Goal: Task Accomplishment & Management: Use online tool/utility

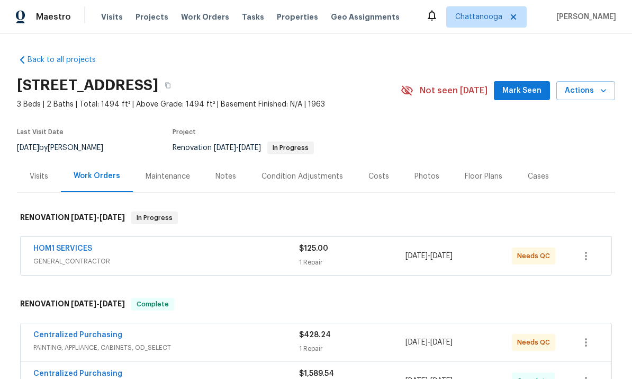
scroll to position [40, 0]
click at [85, 249] on link "HOM1 SERVICES" at bounding box center [62, 248] width 59 height 7
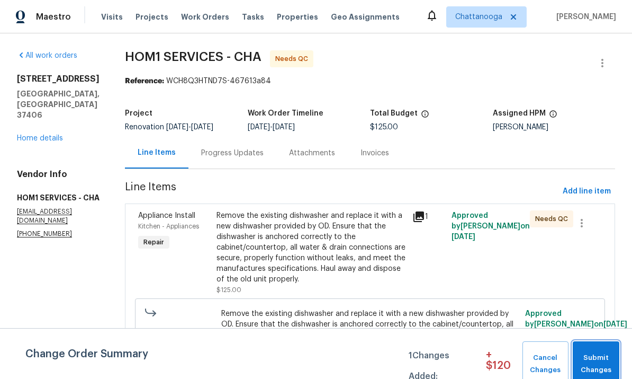
click at [613, 352] on button "Submit Changes" at bounding box center [596, 364] width 47 height 46
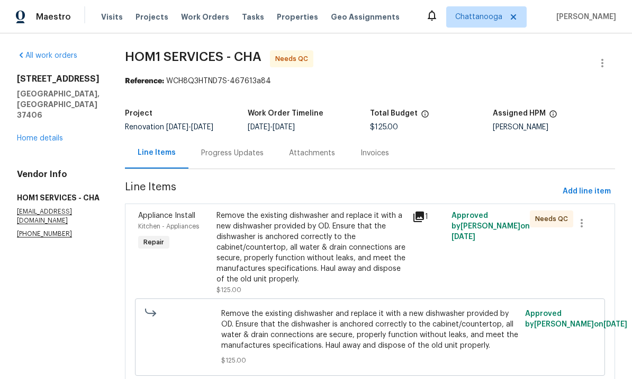
click at [320, 253] on div "Remove the existing dishwasher and replace it with a new dishwasher provided by…" at bounding box center [312, 247] width 190 height 74
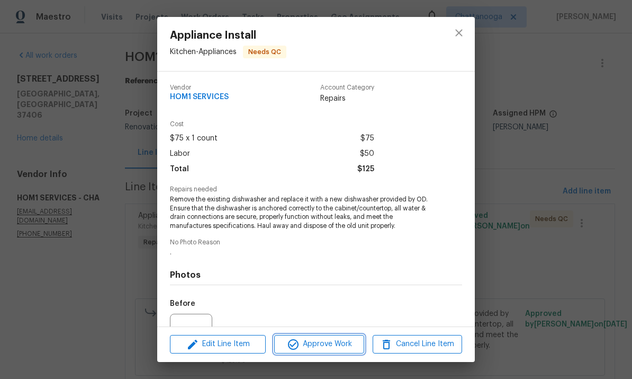
click at [340, 353] on button "Approve Work" at bounding box center [318, 344] width 89 height 19
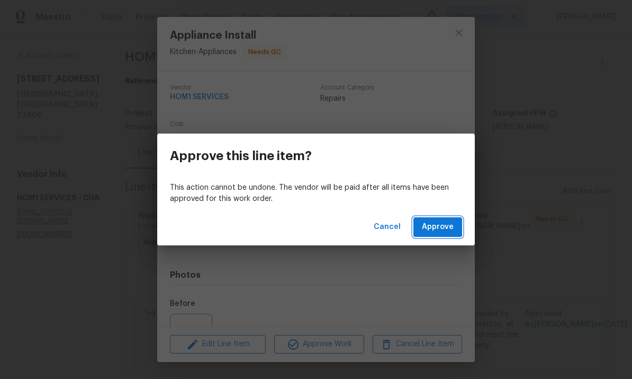
click at [437, 224] on span "Approve" at bounding box center [438, 226] width 32 height 13
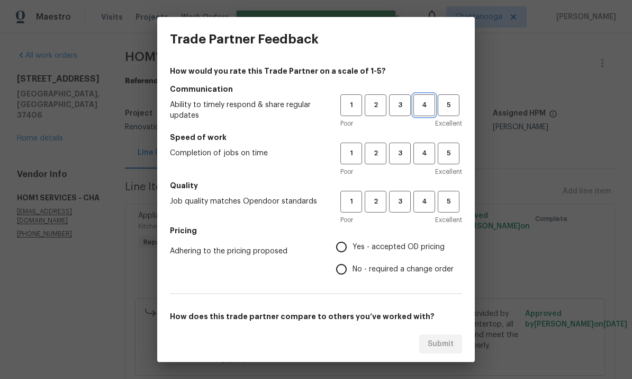
click at [433, 97] on button "4" at bounding box center [424, 105] width 22 height 22
click at [427, 157] on span "4" at bounding box center [425, 153] width 20 height 12
click at [427, 202] on span "4" at bounding box center [425, 201] width 20 height 12
click at [409, 241] on span "Yes - accepted OD pricing" at bounding box center [399, 246] width 92 height 11
click at [353, 241] on input "Yes - accepted OD pricing" at bounding box center [341, 247] width 22 height 22
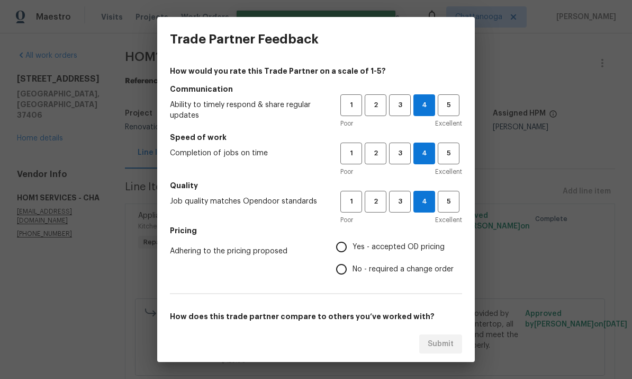
radio input "true"
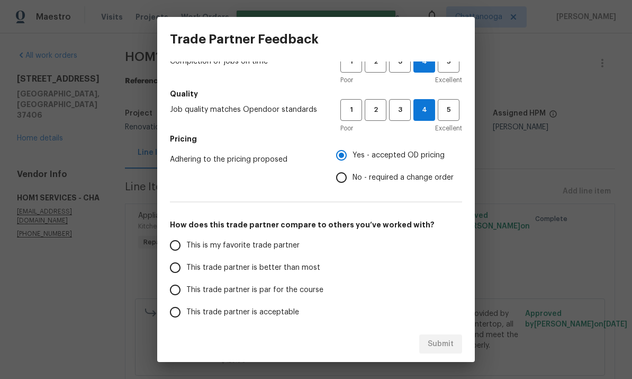
scroll to position [114, 0]
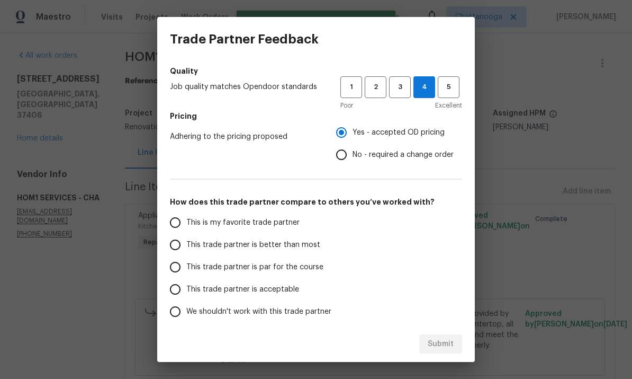
click at [309, 241] on span "This trade partner is better than most" at bounding box center [253, 244] width 134 height 11
click at [186, 241] on input "This trade partner is better than most" at bounding box center [175, 244] width 22 height 22
click at [449, 340] on span "Submit" at bounding box center [441, 343] width 26 height 13
radio input "true"
radio input "false"
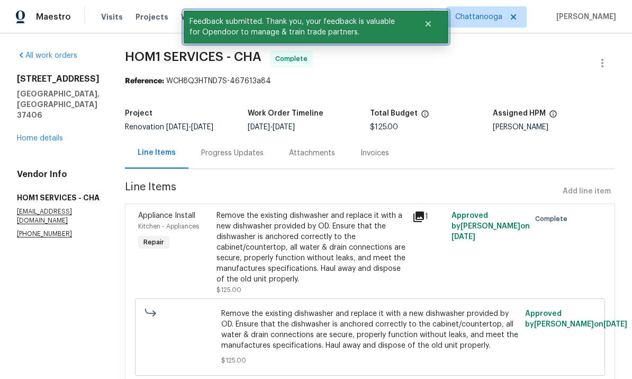
click at [431, 21] on icon "Close" at bounding box center [428, 24] width 8 height 8
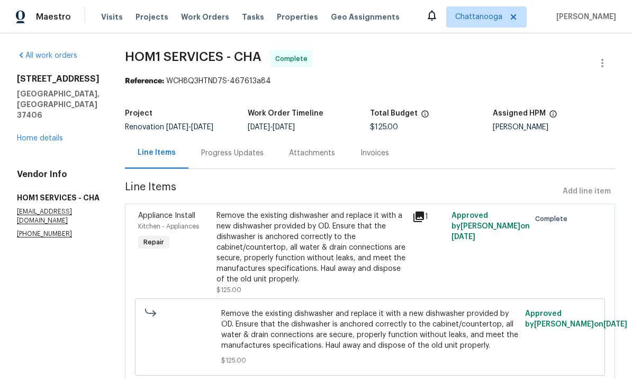
click at [283, 15] on span "Properties" at bounding box center [297, 17] width 41 height 11
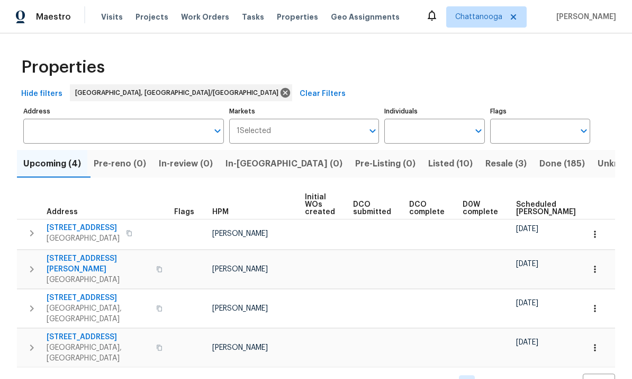
scroll to position [6, 0]
click at [97, 253] on span "4519 Peckinpaugh Dr" at bounding box center [98, 263] width 103 height 21
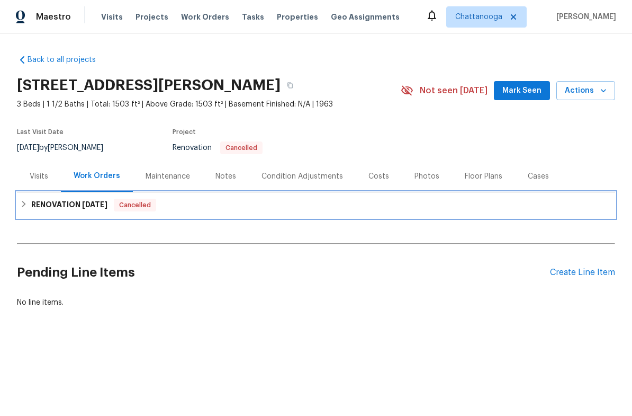
click at [68, 205] on h6 "RENOVATION 8/19/25" at bounding box center [69, 205] width 76 height 13
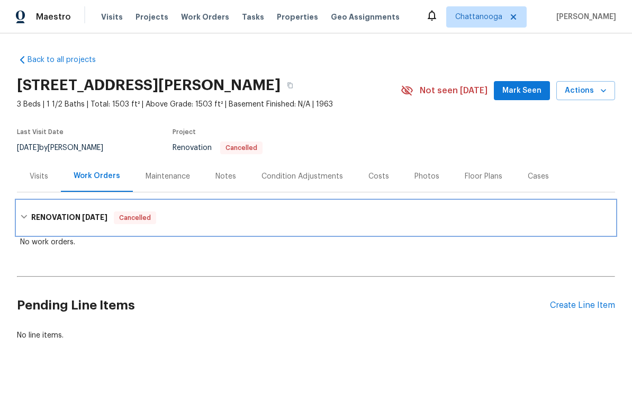
click at [50, 221] on h6 "RENOVATION 8/19/25" at bounding box center [69, 217] width 76 height 13
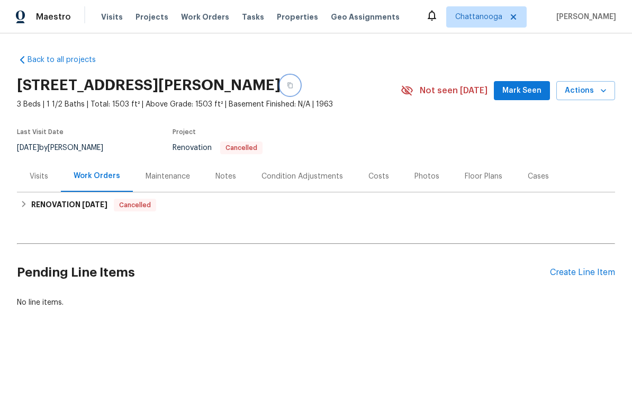
click at [293, 87] on icon "button" at bounding box center [290, 85] width 6 height 6
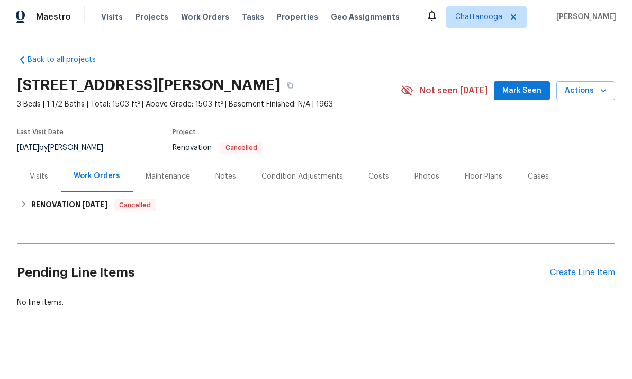
click at [364, 178] on div "Costs" at bounding box center [379, 175] width 46 height 31
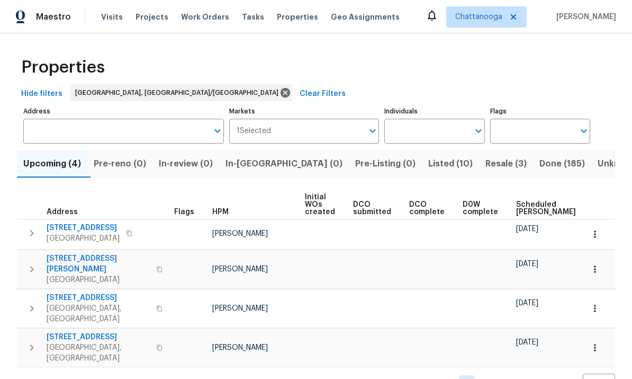
click at [82, 226] on span "1874 E State Line Rd" at bounding box center [83, 227] width 73 height 11
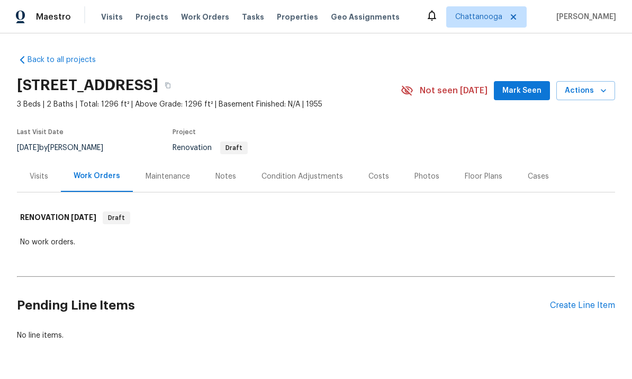
click at [371, 181] on div "Costs" at bounding box center [378, 176] width 21 height 11
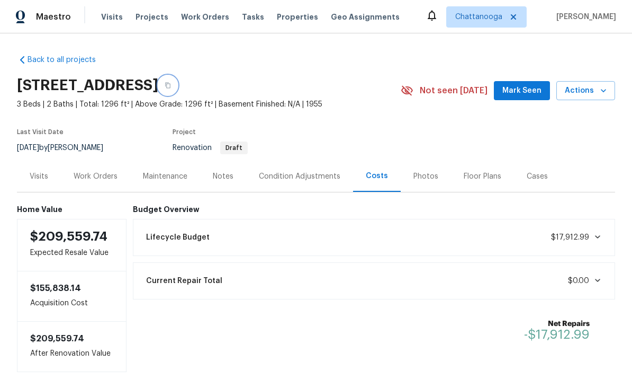
click at [177, 92] on button "button" at bounding box center [167, 85] width 19 height 19
click at [104, 18] on span "Visits" at bounding box center [112, 17] width 22 height 11
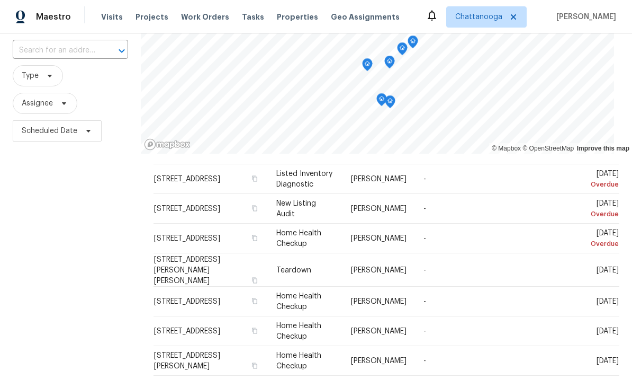
scroll to position [26, 0]
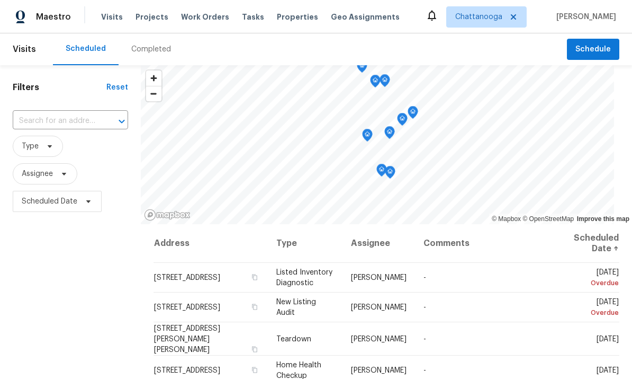
click at [293, 15] on span "Properties" at bounding box center [297, 17] width 41 height 11
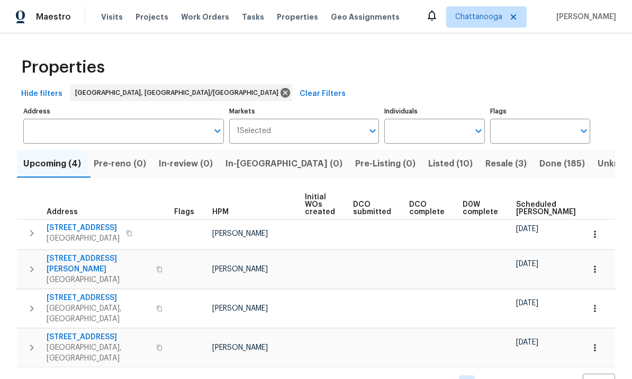
click at [428, 163] on span "Listed (10)" at bounding box center [450, 163] width 44 height 15
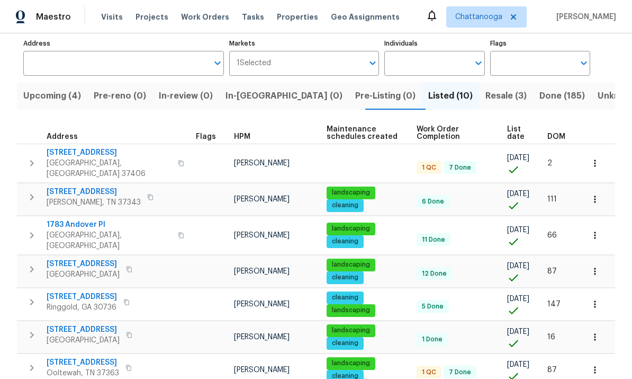
scroll to position [69, 0]
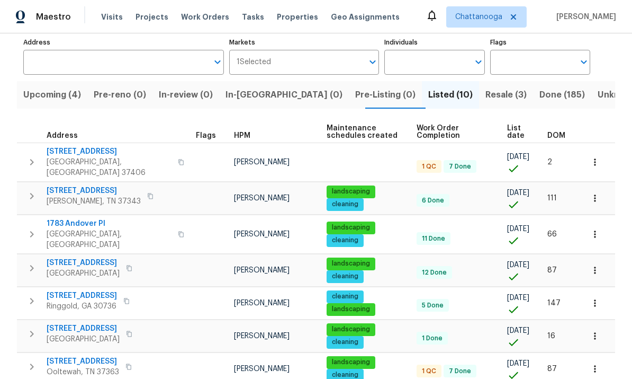
click at [62, 156] on span "2602 Forest Rd" at bounding box center [109, 151] width 125 height 11
click at [60, 356] on span "6110 Hunter Crest Dr" at bounding box center [83, 361] width 73 height 11
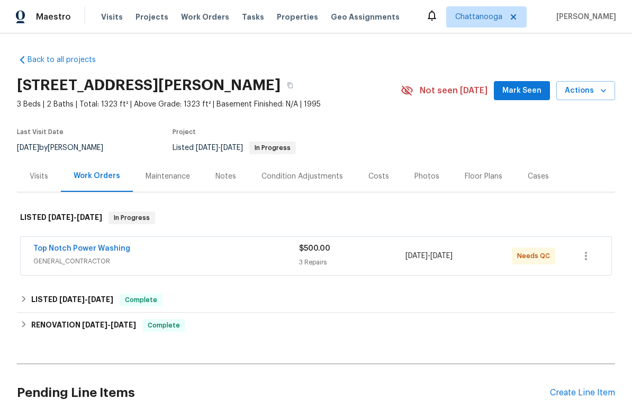
click at [67, 248] on link "Top Notch Power Washing" at bounding box center [81, 248] width 97 height 7
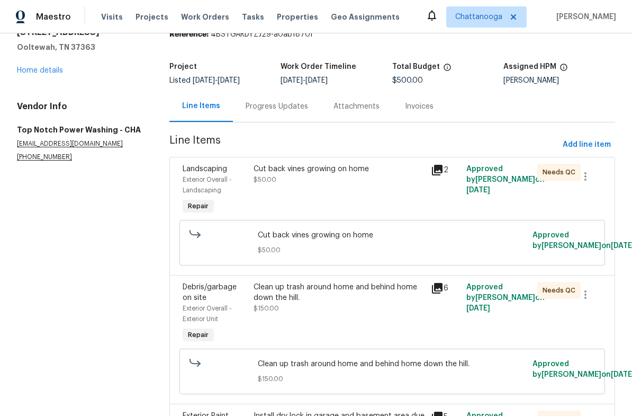
scroll to position [49, 0]
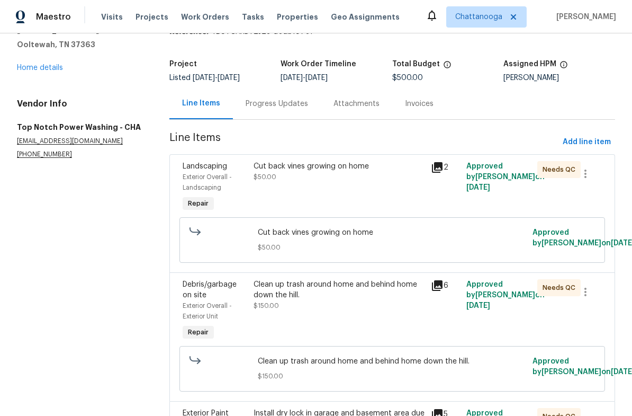
click at [350, 173] on div "Cut back vines growing on home $50.00" at bounding box center [339, 171] width 171 height 21
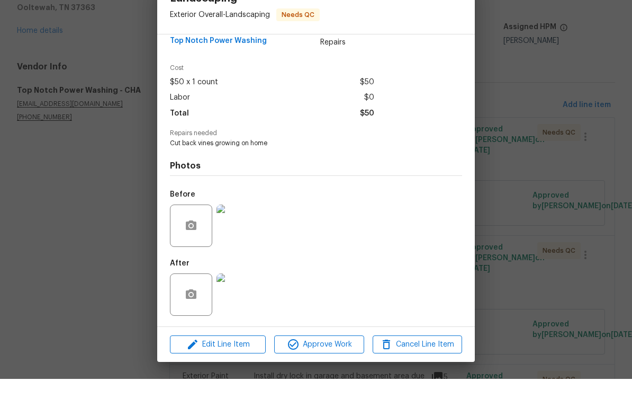
scroll to position [26, 0]
click at [337, 375] on span "Approve Work" at bounding box center [318, 381] width 83 height 13
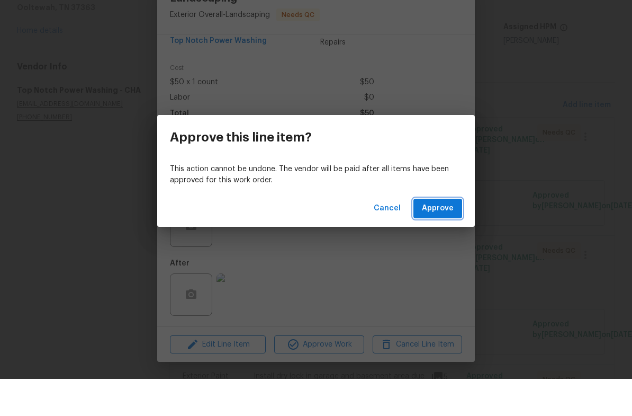
click at [445, 236] on button "Approve" at bounding box center [437, 246] width 49 height 20
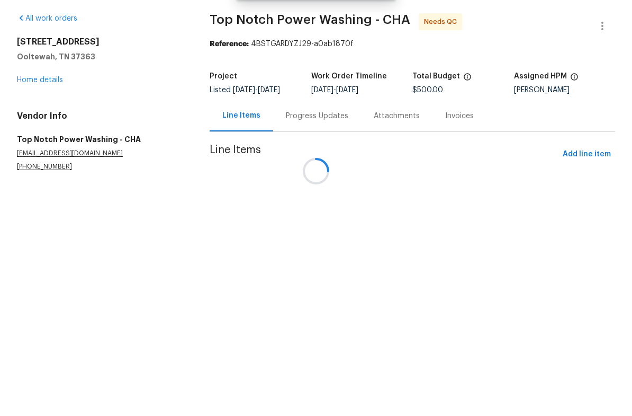
scroll to position [0, 0]
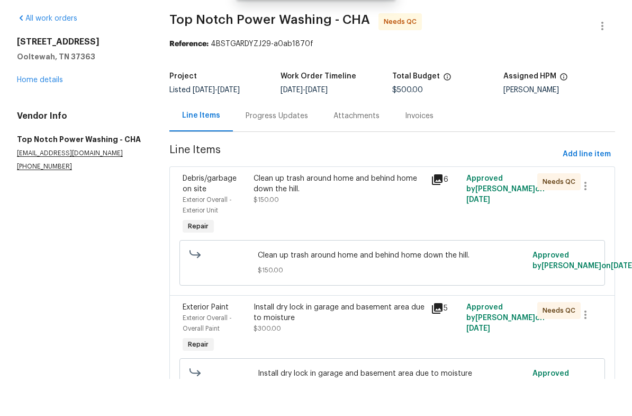
click at [354, 210] on div "Clean up trash around home and behind home down the hill." at bounding box center [339, 220] width 171 height 21
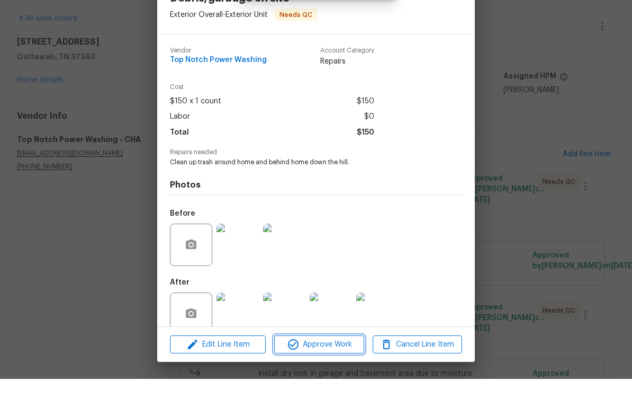
click at [337, 375] on span "Approve Work" at bounding box center [318, 381] width 83 height 13
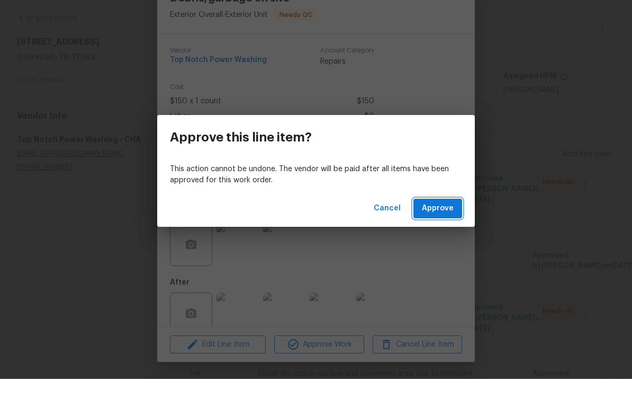
click at [443, 236] on button "Approve" at bounding box center [437, 246] width 49 height 20
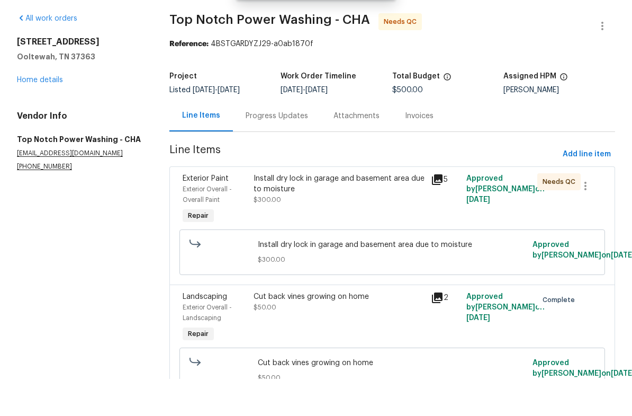
click at [371, 210] on div "Install dry lock in garage and basement area due to moisture" at bounding box center [339, 220] width 171 height 21
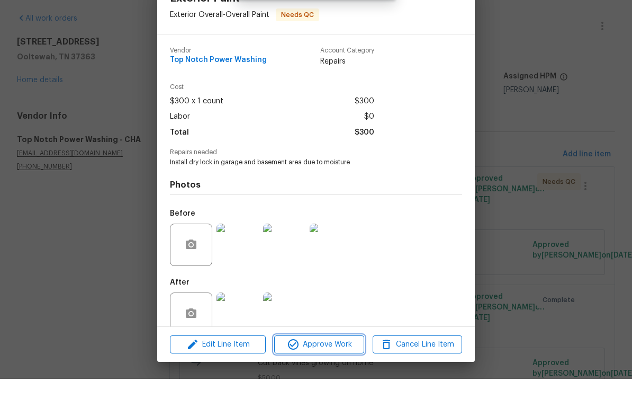
click at [340, 375] on span "Approve Work" at bounding box center [318, 381] width 83 height 13
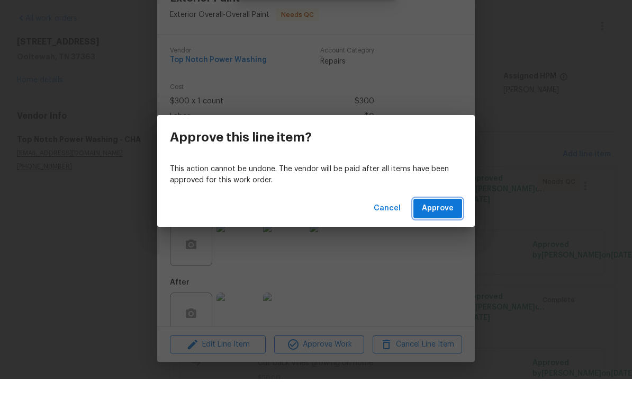
click at [430, 236] on button "Approve" at bounding box center [437, 246] width 49 height 20
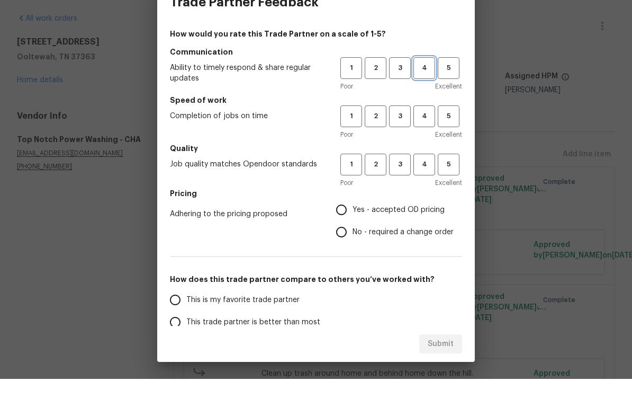
click at [427, 94] on button "4" at bounding box center [424, 105] width 22 height 22
click at [427, 147] on span "4" at bounding box center [425, 153] width 20 height 12
click at [421, 191] on button "4" at bounding box center [424, 202] width 22 height 22
click at [407, 241] on span "Yes - accepted OD pricing" at bounding box center [399, 246] width 92 height 11
click at [353, 236] on input "Yes - accepted OD pricing" at bounding box center [341, 247] width 22 height 22
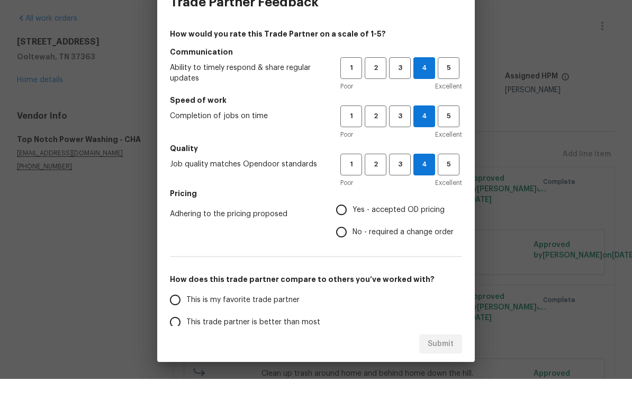
radio input "true"
click at [306, 354] on span "This trade partner is better than most" at bounding box center [253, 359] width 134 height 11
click at [186, 348] on input "This trade partner is better than most" at bounding box center [175, 359] width 22 height 22
click at [447, 374] on span "Submit" at bounding box center [441, 380] width 26 height 13
radio input "true"
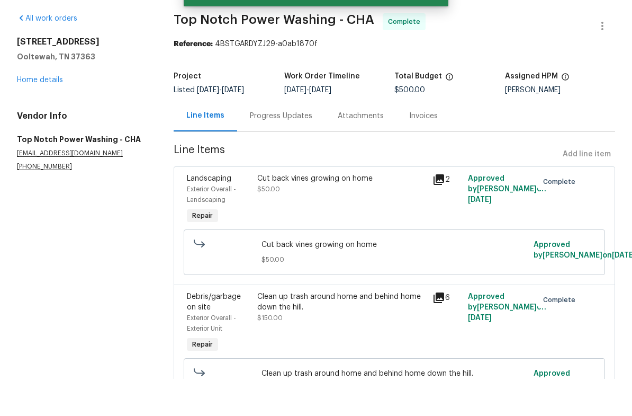
click at [35, 74] on div "[STREET_ADDRESS][PERSON_NAME] Home details" at bounding box center [82, 98] width 131 height 49
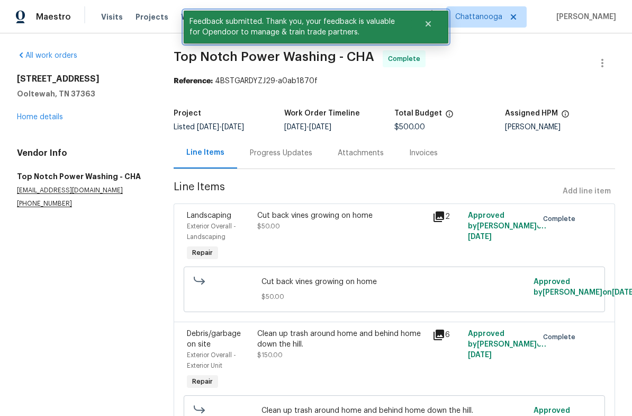
click at [427, 15] on button "Close" at bounding box center [428, 23] width 35 height 21
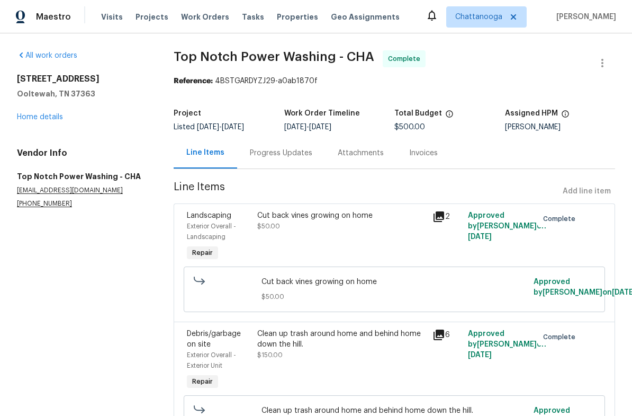
click at [277, 21] on span "Properties" at bounding box center [297, 17] width 41 height 11
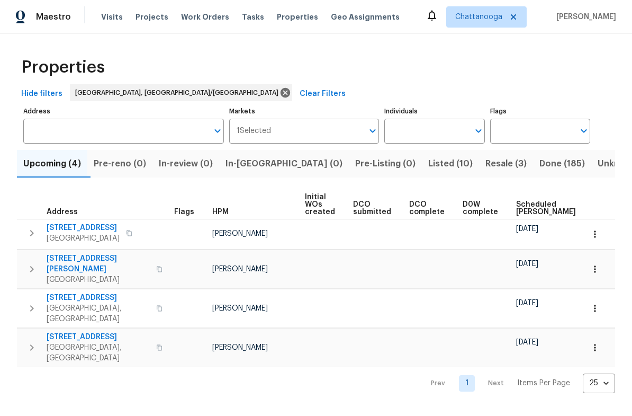
click at [428, 166] on span "Listed (10)" at bounding box center [450, 163] width 44 height 15
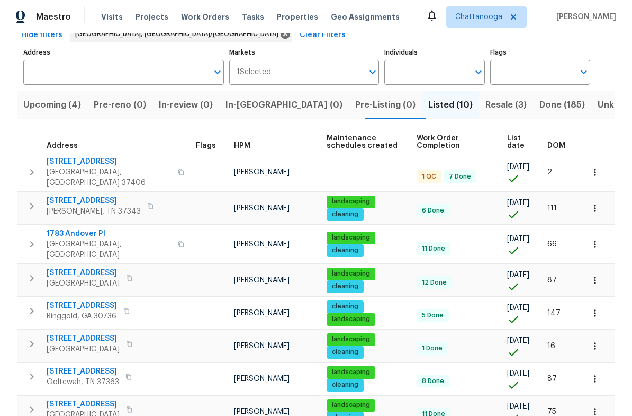
scroll to position [58, 0]
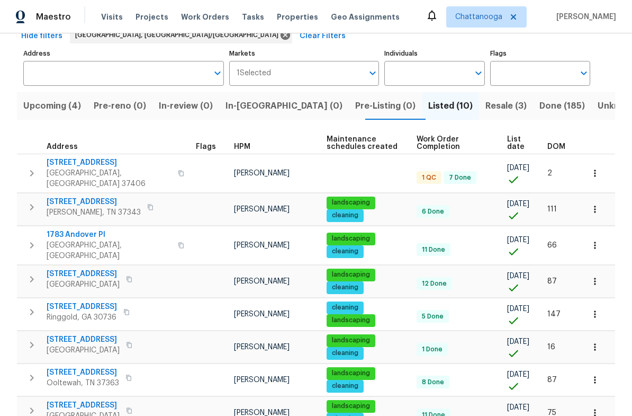
click at [485, 106] on span "Resale (3)" at bounding box center [505, 105] width 41 height 15
